Goal: Task Accomplishment & Management: Manage account settings

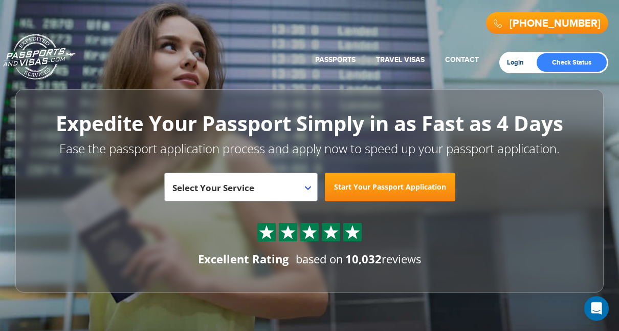
click at [516, 59] on link "Login" at bounding box center [519, 62] width 24 height 8
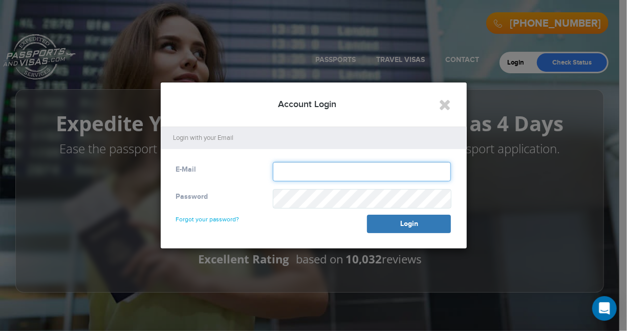
click at [331, 171] on input "text" at bounding box center [362, 171] width 179 height 19
type input "**********"
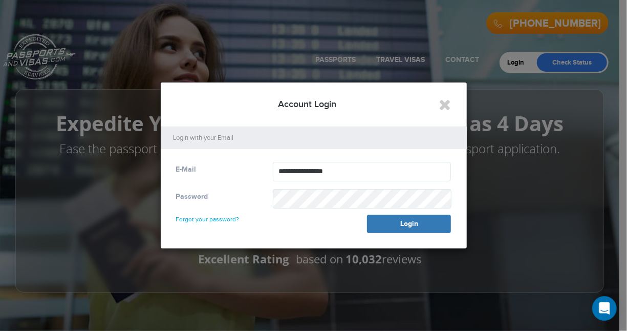
click at [222, 218] on link "Forgot your password?" at bounding box center [207, 214] width 63 height 16
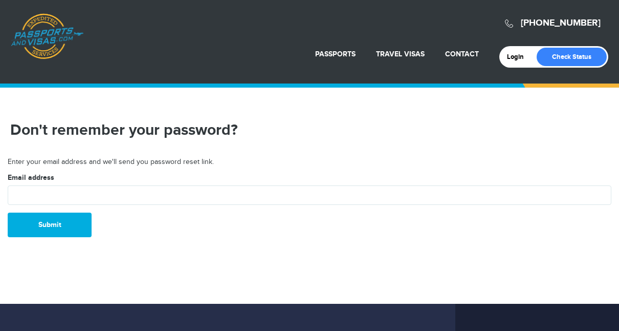
click at [222, 218] on form "Email address Submit" at bounding box center [310, 204] width 604 height 64
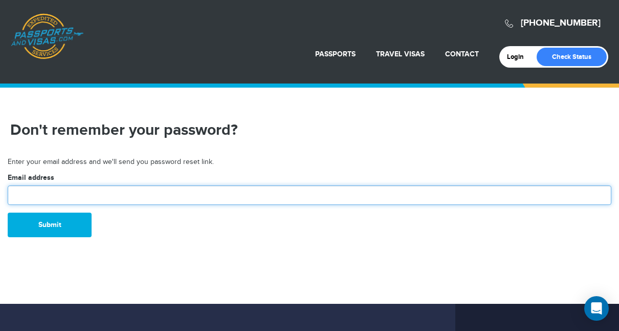
click at [113, 193] on input "text" at bounding box center [310, 194] width 604 height 19
type input "**********"
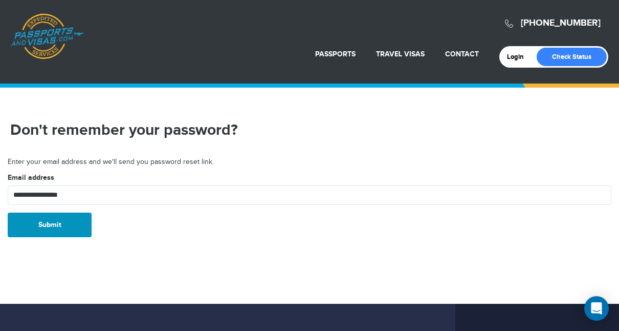
click at [55, 227] on button "Submit" at bounding box center [50, 224] width 84 height 25
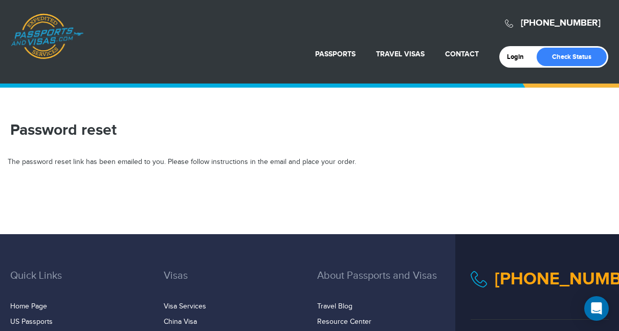
click at [67, 200] on div "800-860-8610 Passports & Visas.com Login Check Status Passports Passport Renewa…" at bounding box center [309, 250] width 619 height 500
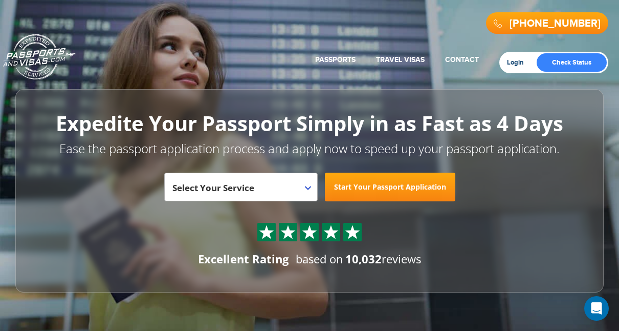
click at [514, 62] on link "Login" at bounding box center [519, 62] width 24 height 8
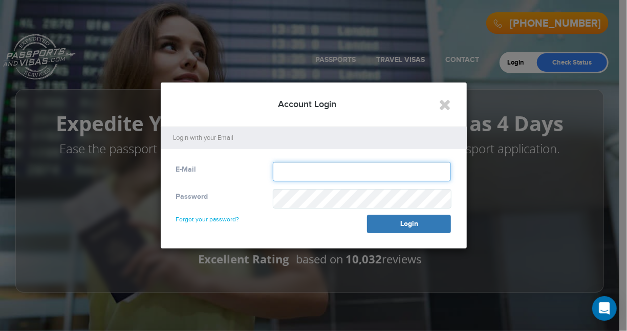
click at [308, 177] on input "text" at bounding box center [362, 171] width 179 height 19
type input "**********"
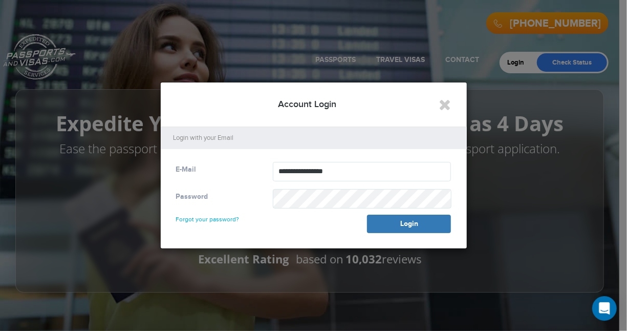
click at [213, 221] on link "Forgot your password?" at bounding box center [207, 214] width 63 height 16
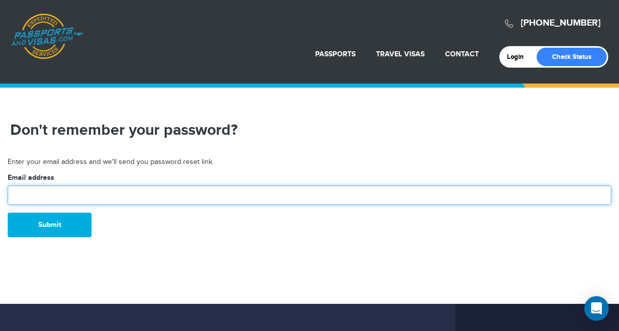
click at [79, 192] on input "text" at bounding box center [310, 194] width 604 height 19
type input "**********"
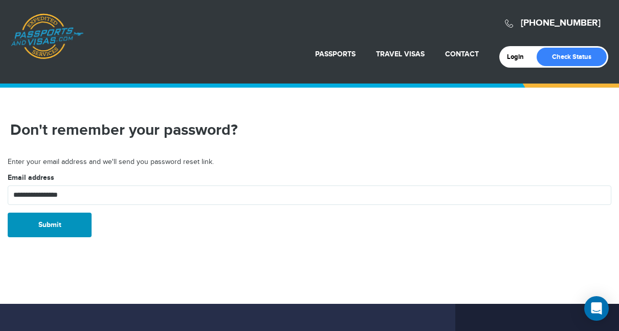
click at [51, 226] on button "Submit" at bounding box center [50, 224] width 84 height 25
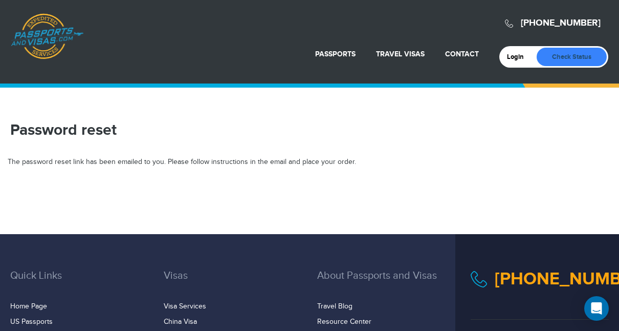
click at [562, 54] on link "Check Status" at bounding box center [572, 57] width 70 height 18
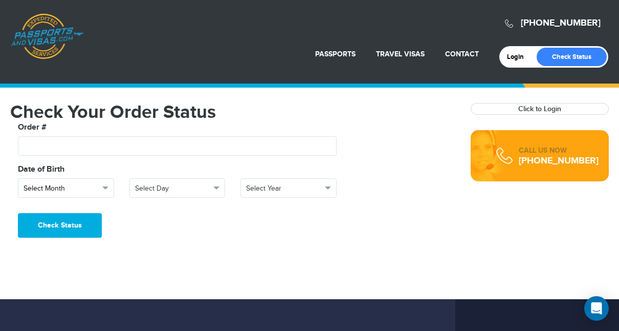
click at [106, 187] on span "button" at bounding box center [105, 187] width 6 height 3
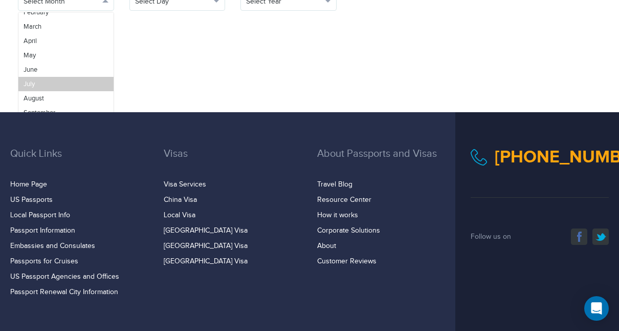
scroll to position [187, 0]
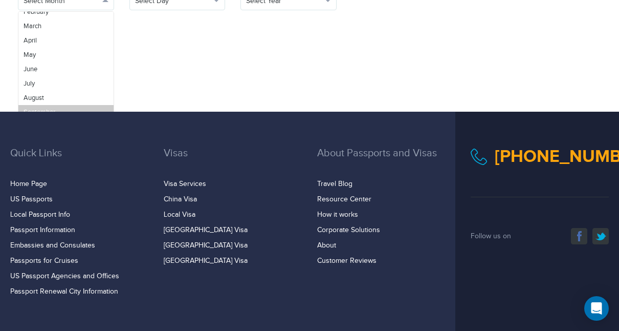
click at [41, 110] on span "September" at bounding box center [40, 112] width 32 height 8
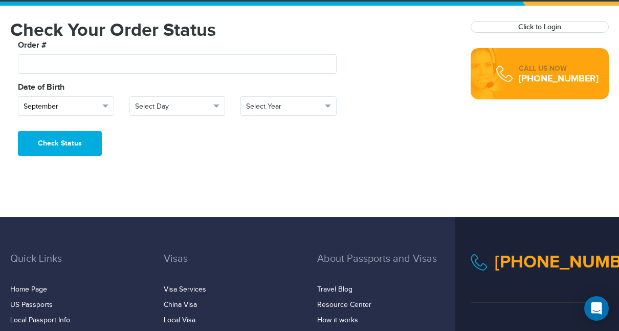
scroll to position [81, 0]
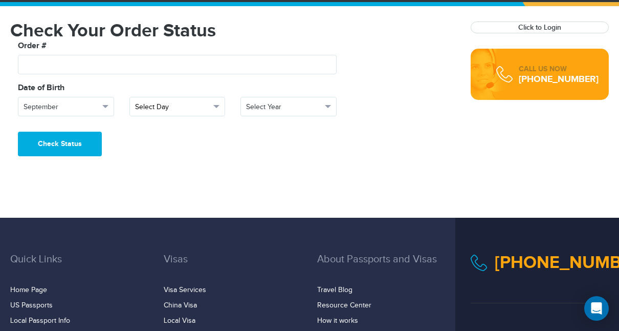
click at [218, 106] on span "button" at bounding box center [216, 106] width 6 height 3
click at [153, 214] on link "28" at bounding box center [177, 218] width 95 height 14
click at [330, 105] on span "button" at bounding box center [328, 106] width 6 height 3
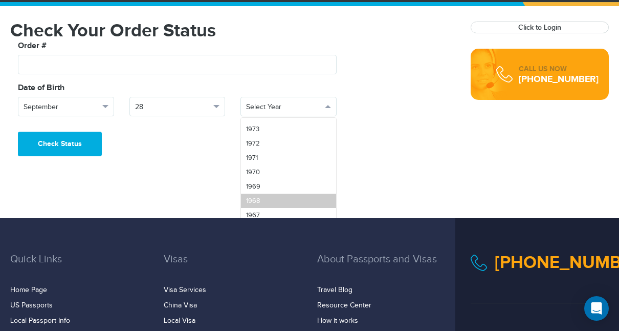
click at [266, 199] on link "1968" at bounding box center [288, 200] width 95 height 14
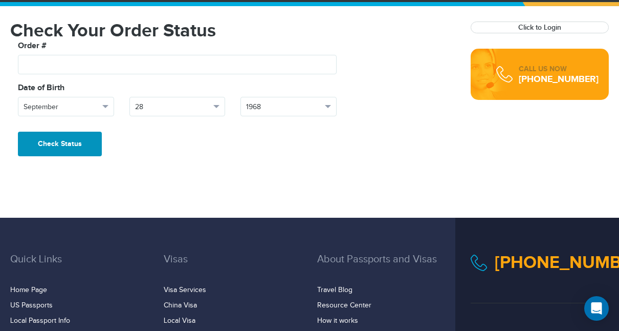
click at [74, 145] on button "Check Status" at bounding box center [60, 144] width 84 height 25
click at [157, 145] on div "Check Status" at bounding box center [232, 144] width 445 height 25
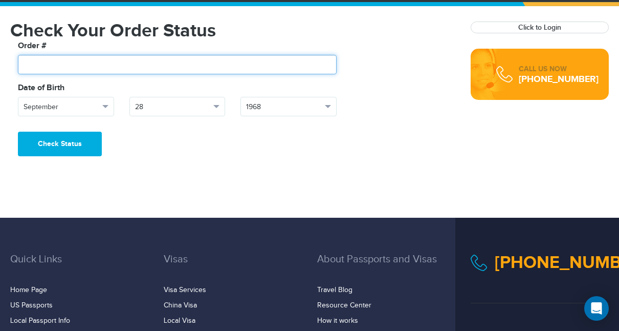
click at [69, 67] on input "text" at bounding box center [177, 64] width 319 height 19
type input "*******"
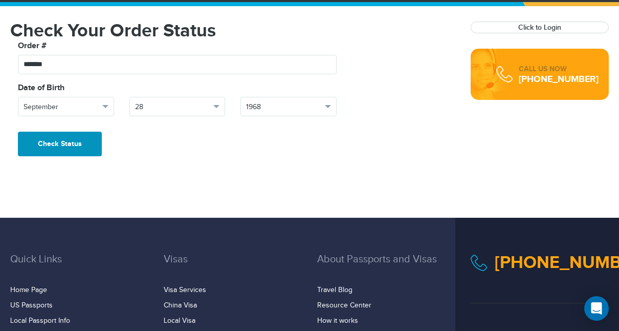
click at [64, 139] on button "Check Status" at bounding box center [60, 144] width 84 height 25
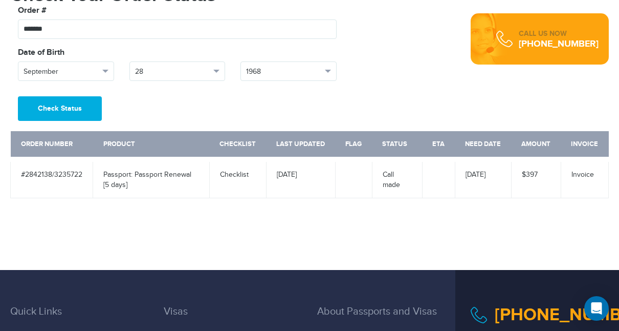
scroll to position [116, 0]
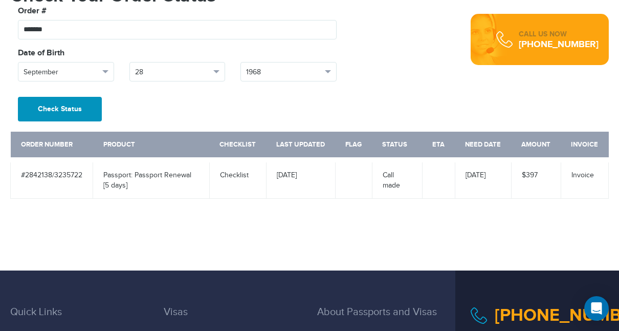
click at [82, 112] on button "Check Status" at bounding box center [60, 109] width 84 height 25
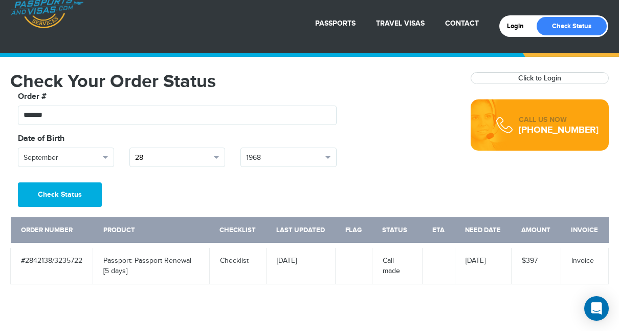
scroll to position [26, 0]
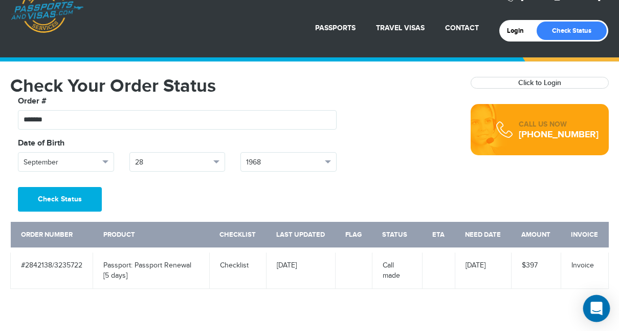
click at [598, 302] on icon "Open Intercom Messenger" at bounding box center [596, 307] width 13 height 13
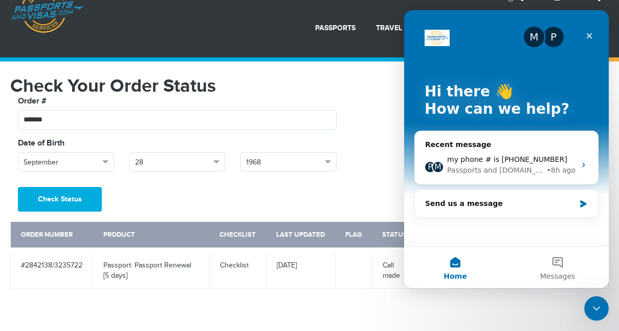
scroll to position [0, 0]
click at [586, 162] on icon "Intercom messenger" at bounding box center [584, 165] width 8 height 8
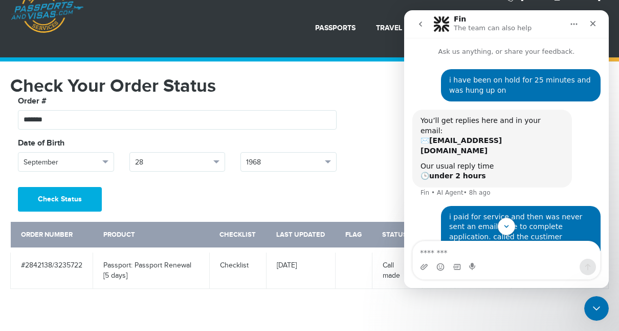
scroll to position [64, 0]
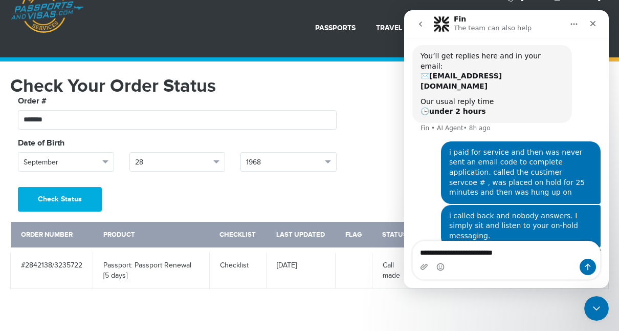
click at [447, 254] on textarea "**********" at bounding box center [507, 249] width 188 height 17
click at [513, 253] on textarea "**********" at bounding box center [507, 249] width 188 height 17
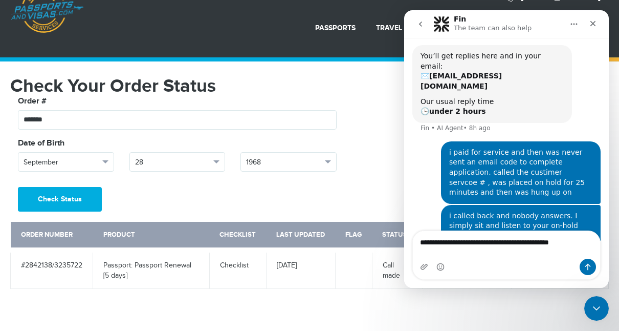
type textarea "**********"
click at [586, 264] on icon "Send a message…" at bounding box center [588, 267] width 8 height 8
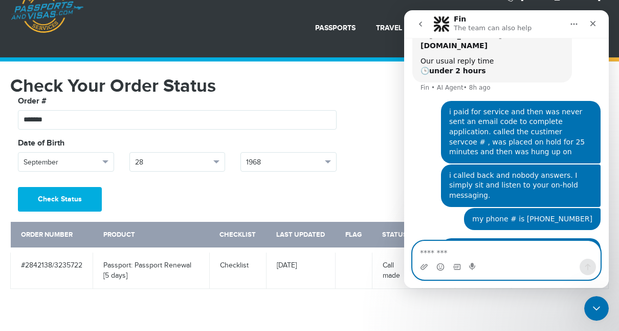
scroll to position [0, 0]
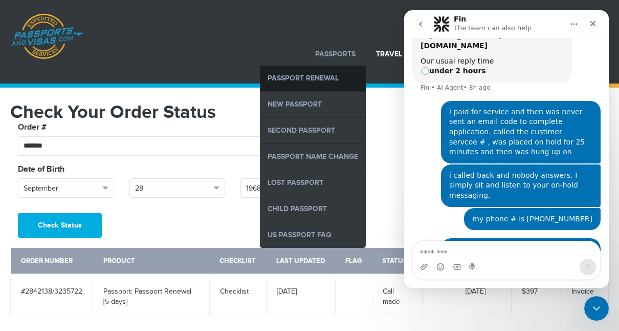
click at [322, 79] on link "Passport Renewal" at bounding box center [313, 79] width 106 height 26
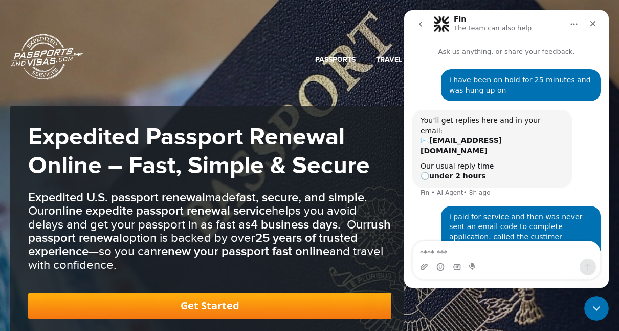
scroll to position [105, 0]
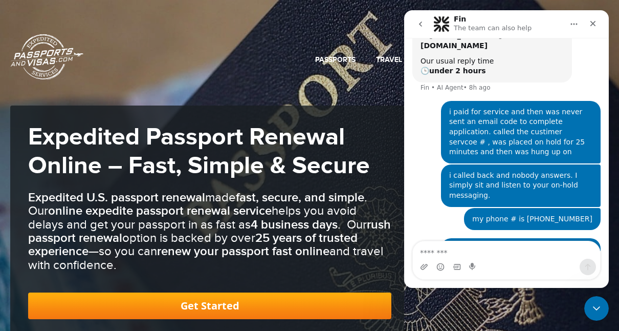
click at [236, 303] on link "Get Started" at bounding box center [209, 305] width 363 height 27
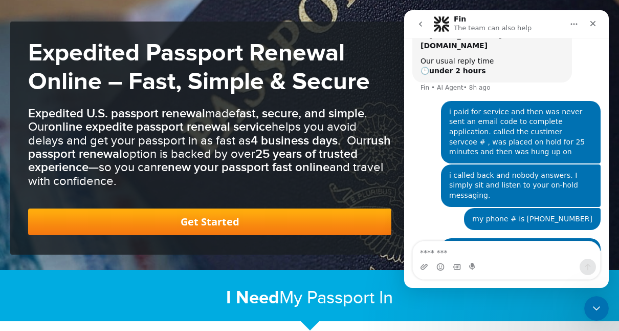
scroll to position [0, 0]
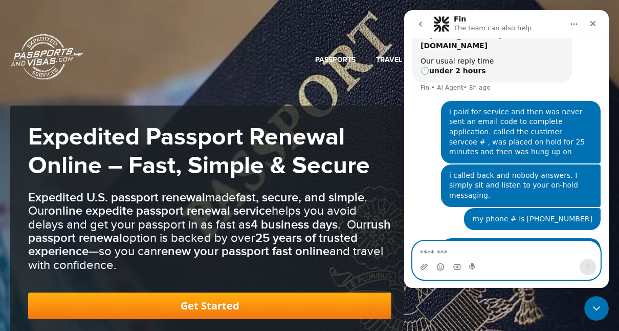
click at [445, 250] on textarea "Message…" at bounding box center [506, 249] width 187 height 17
type textarea "*"
click at [449, 251] on textarea "**********" at bounding box center [507, 249] width 188 height 17
type textarea "**********"
click at [591, 265] on icon "Send a message…" at bounding box center [588, 267] width 8 height 8
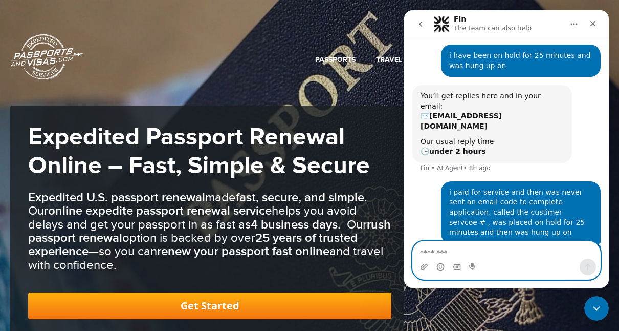
scroll to position [24, 0]
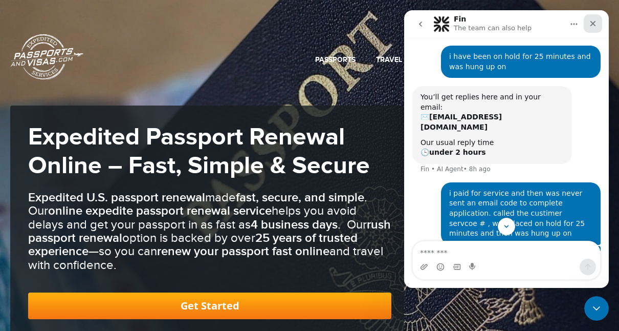
click at [594, 24] on icon "Close" at bounding box center [593, 23] width 8 height 8
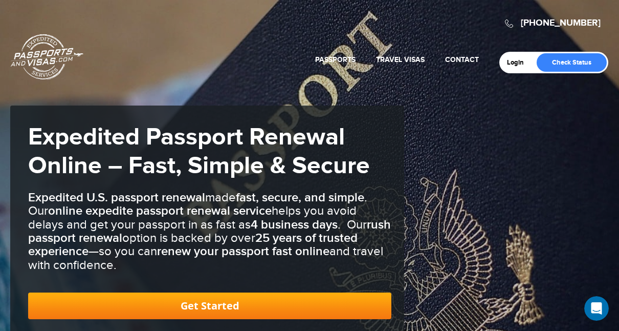
scroll to position [128, 0]
drag, startPoint x: 450, startPoint y: 211, endPoint x: 189, endPoint y: 74, distance: 294.9
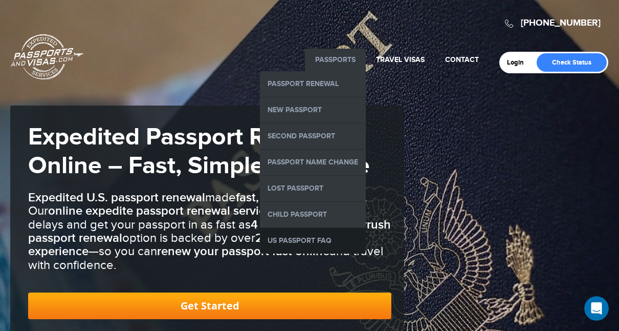
click at [317, 233] on link "US Passport FAQ" at bounding box center [313, 241] width 106 height 26
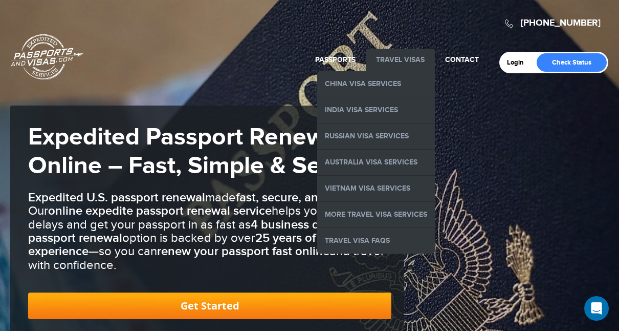
click at [406, 56] on link "Travel Visas" at bounding box center [400, 59] width 49 height 9
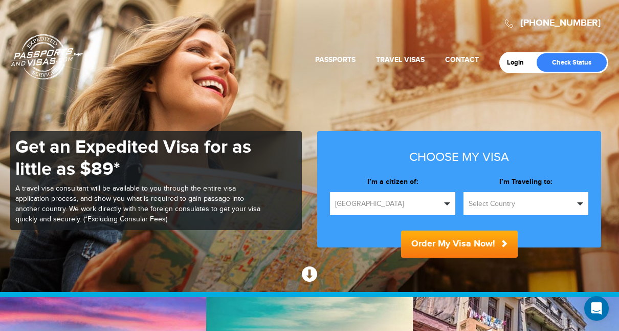
click at [228, 52] on div "Login Check Status Passports Passport Renewal [GEOGRAPHIC_DATA] Second Passport…" at bounding box center [310, 40] width 598 height 68
click at [445, 202] on span "button" at bounding box center [447, 203] width 6 height 3
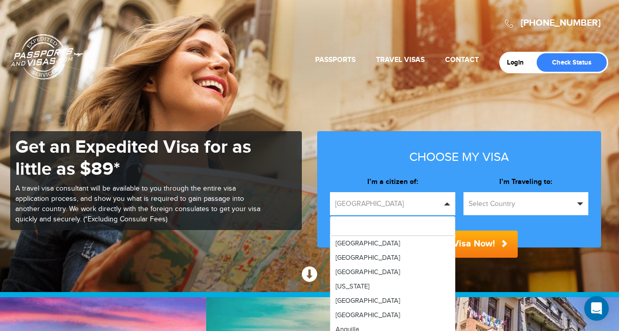
click at [582, 203] on span "button" at bounding box center [580, 203] width 6 height 3
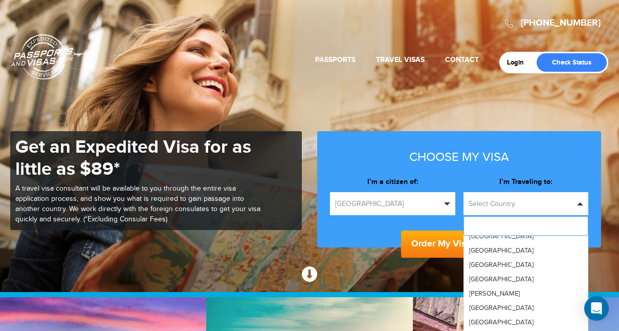
scroll to position [551, 0]
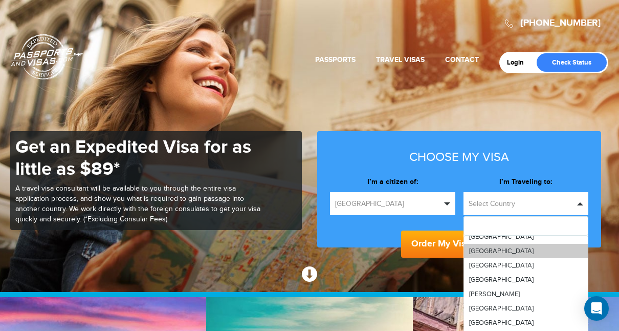
click at [488, 250] on span "[GEOGRAPHIC_DATA]" at bounding box center [501, 251] width 64 height 8
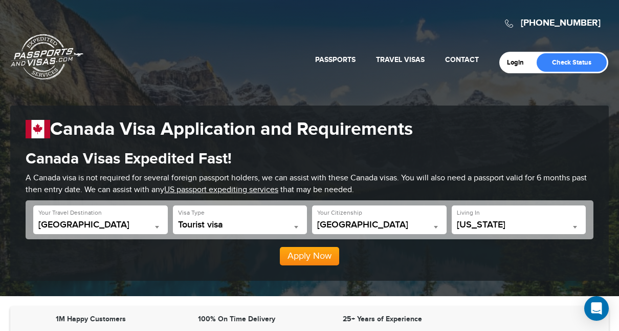
click at [296, 227] on b at bounding box center [296, 227] width 4 height 3
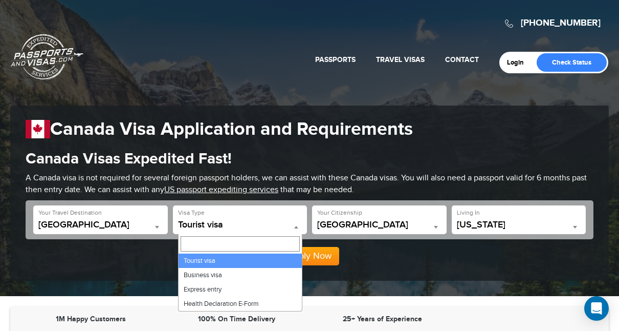
click at [261, 78] on div "800-860-8610 Passports & Visas.com Login Check Status Passports Passport Renewa…" at bounding box center [309, 148] width 619 height 296
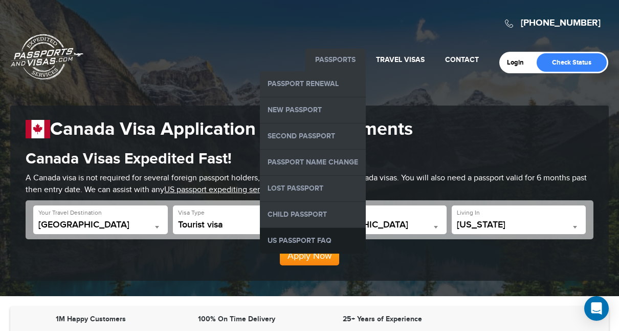
click at [303, 233] on link "US Passport FAQ" at bounding box center [313, 241] width 106 height 26
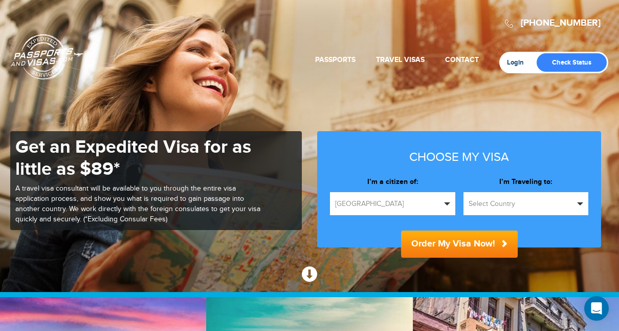
click at [525, 61] on link "Login" at bounding box center [519, 62] width 24 height 8
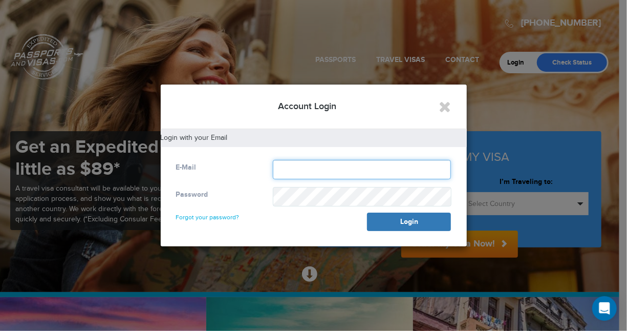
click at [291, 165] on input "text" at bounding box center [362, 169] width 179 height 19
type input "**********"
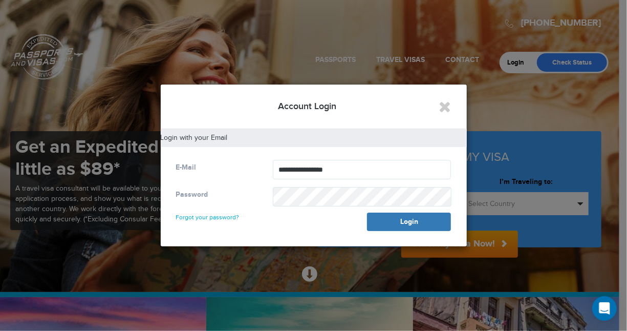
click at [223, 213] on link "Forgot your password?" at bounding box center [207, 212] width 63 height 16
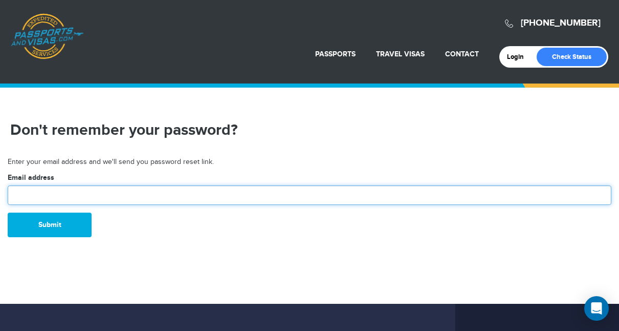
click at [155, 195] on input "text" at bounding box center [310, 194] width 604 height 19
type input "**********"
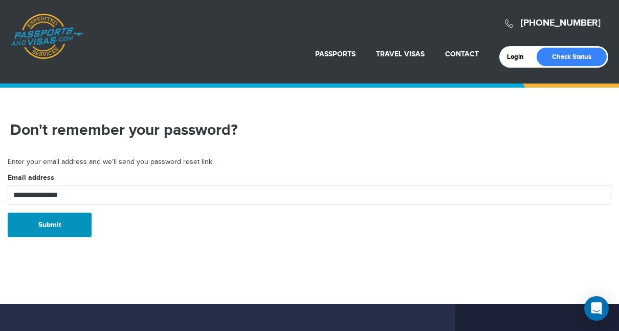
click at [60, 223] on button "Submit" at bounding box center [50, 224] width 84 height 25
